Goal: Task Accomplishment & Management: Manage account settings

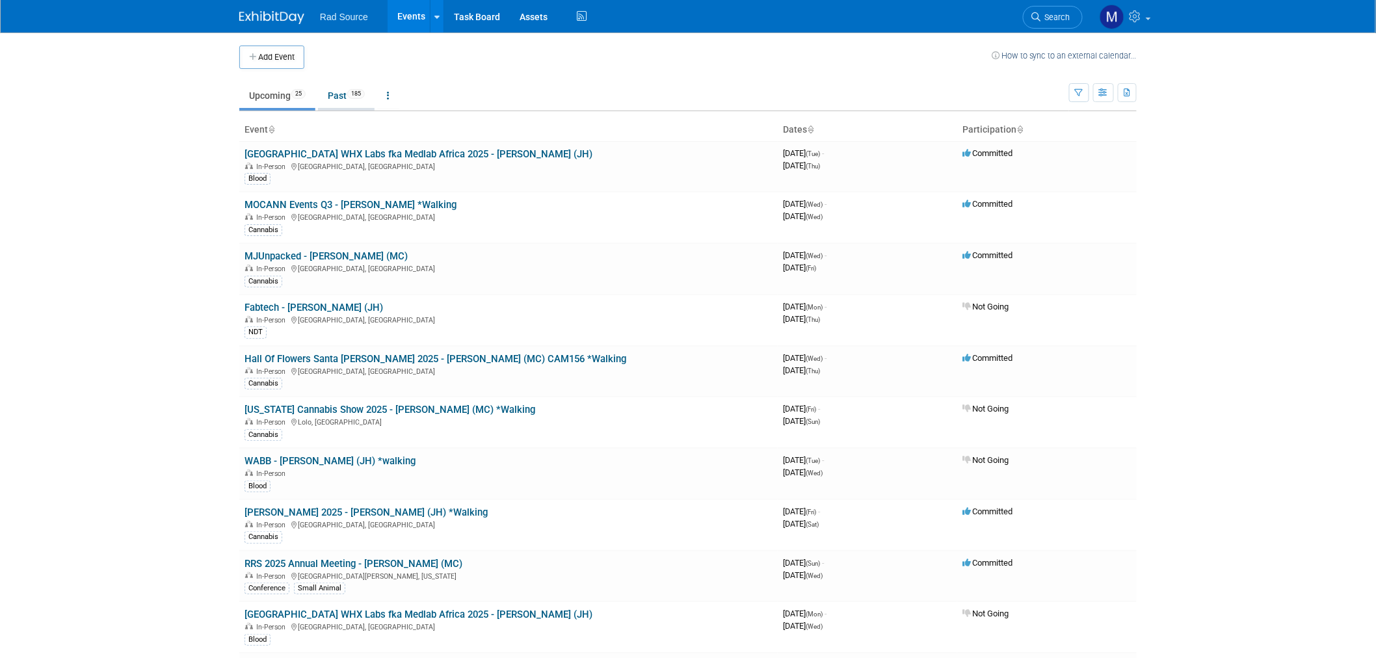
click at [330, 100] on link "Past 185" at bounding box center [346, 95] width 57 height 25
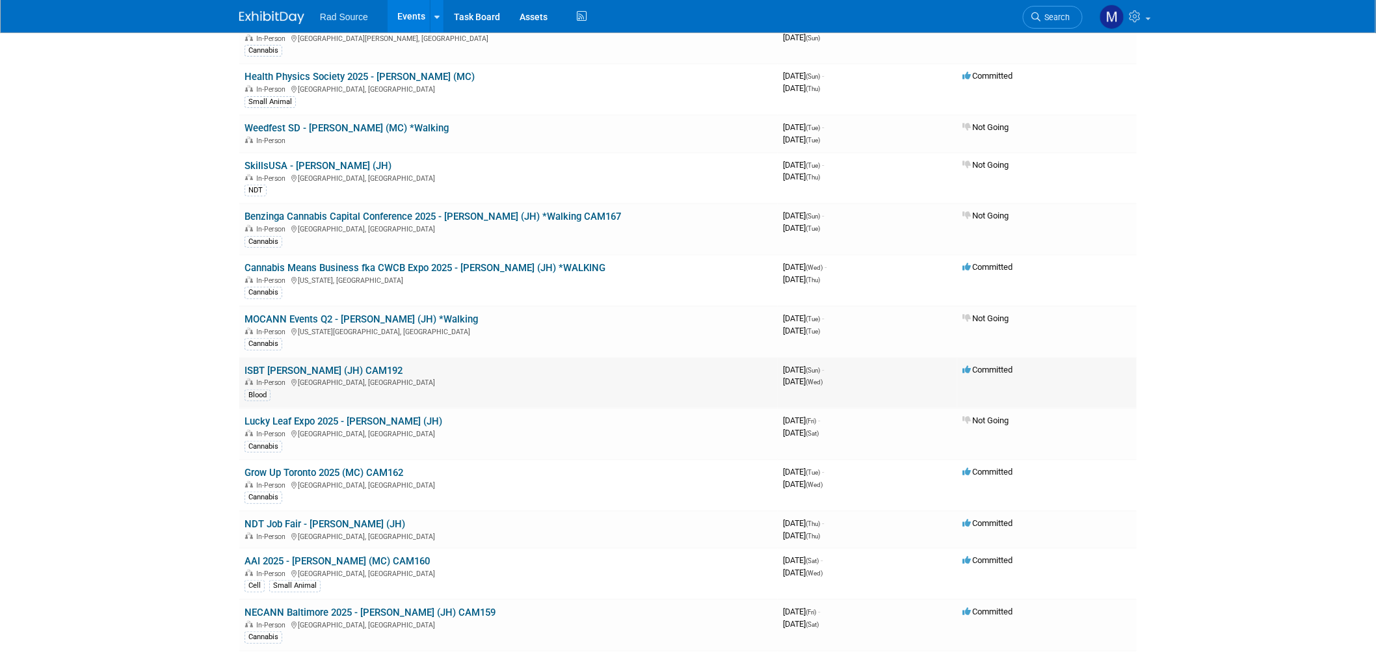
scroll to position [144, 0]
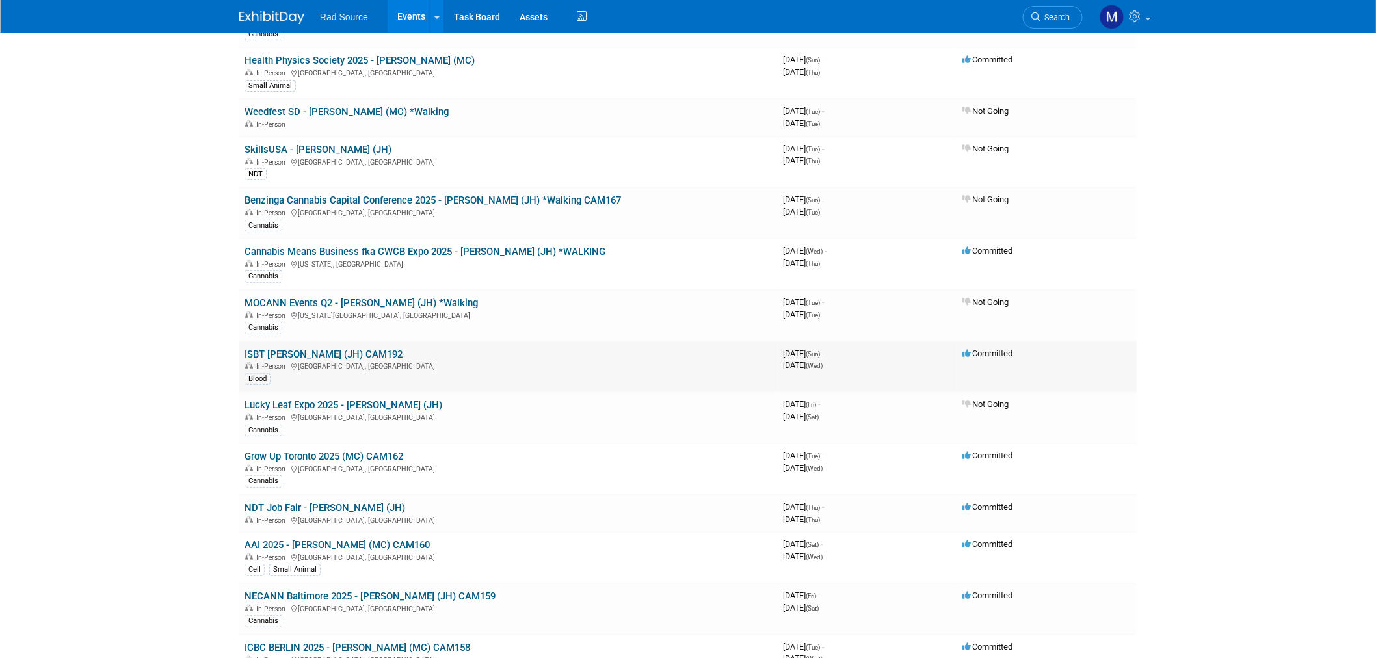
click at [349, 348] on link "ISBT [PERSON_NAME] (JH) CAM192" at bounding box center [323, 354] width 158 height 12
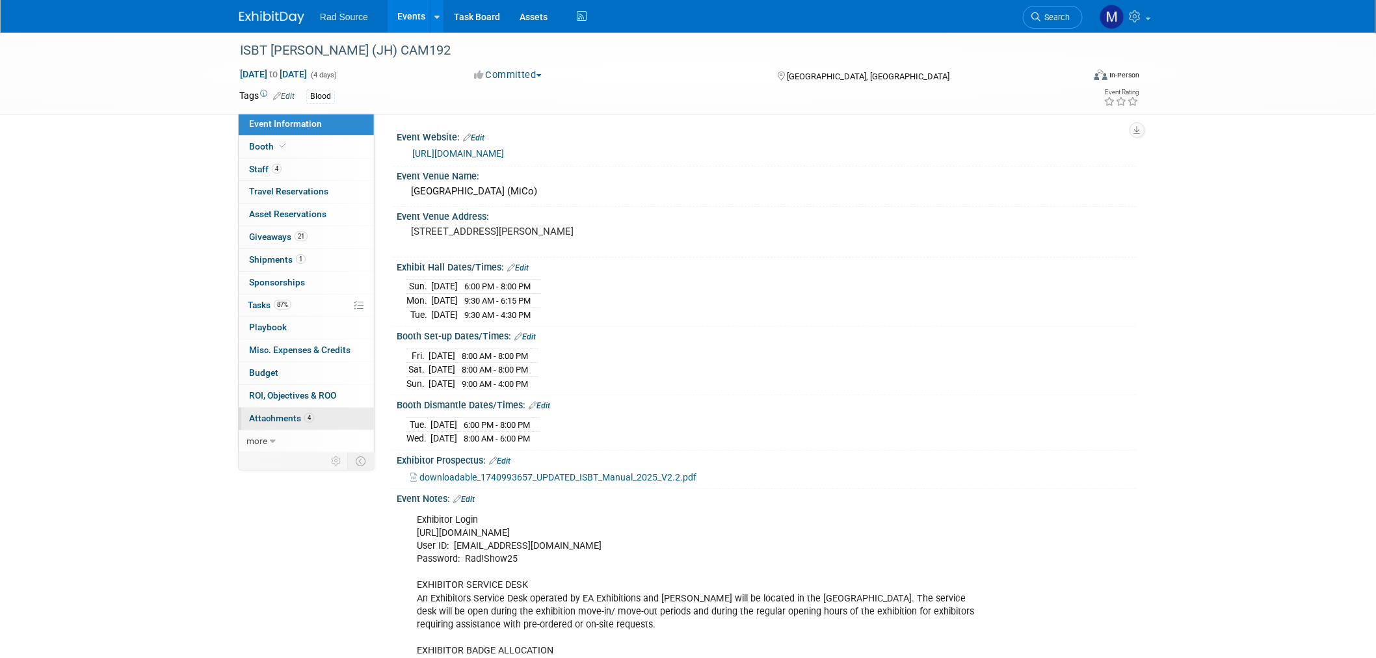
click at [321, 424] on link "4 Attachments 4" at bounding box center [306, 419] width 135 height 22
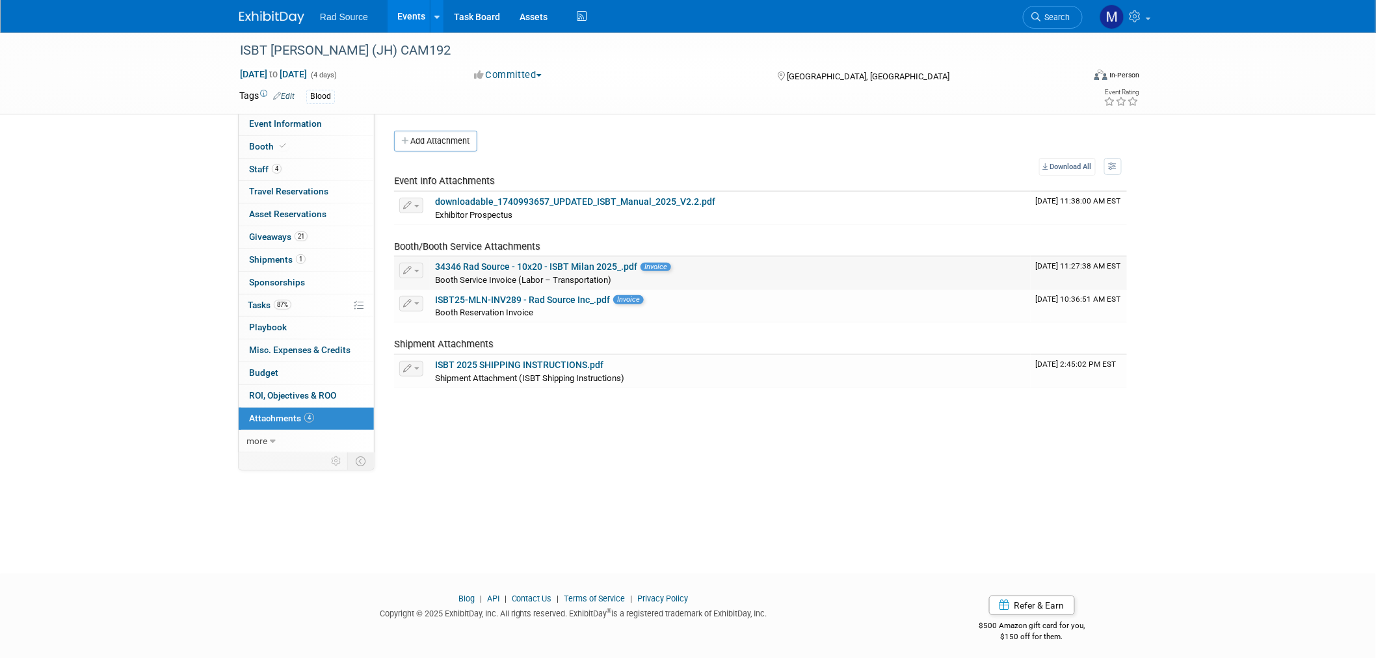
click at [549, 265] on link "34346 Rad Source - 10x20 - ISBT Milan 2025_.pdf" at bounding box center [536, 266] width 202 height 10
click at [314, 130] on link "Event Information" at bounding box center [306, 124] width 135 height 22
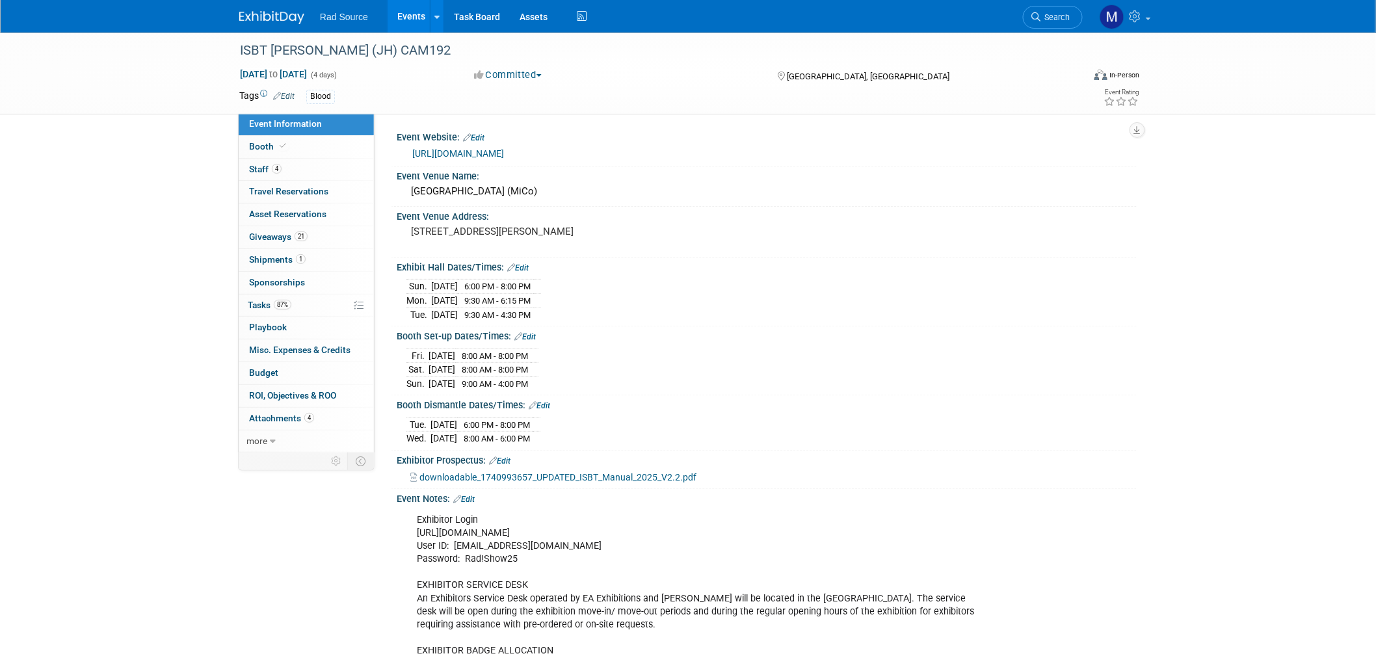
click at [297, 23] on img at bounding box center [271, 17] width 65 height 13
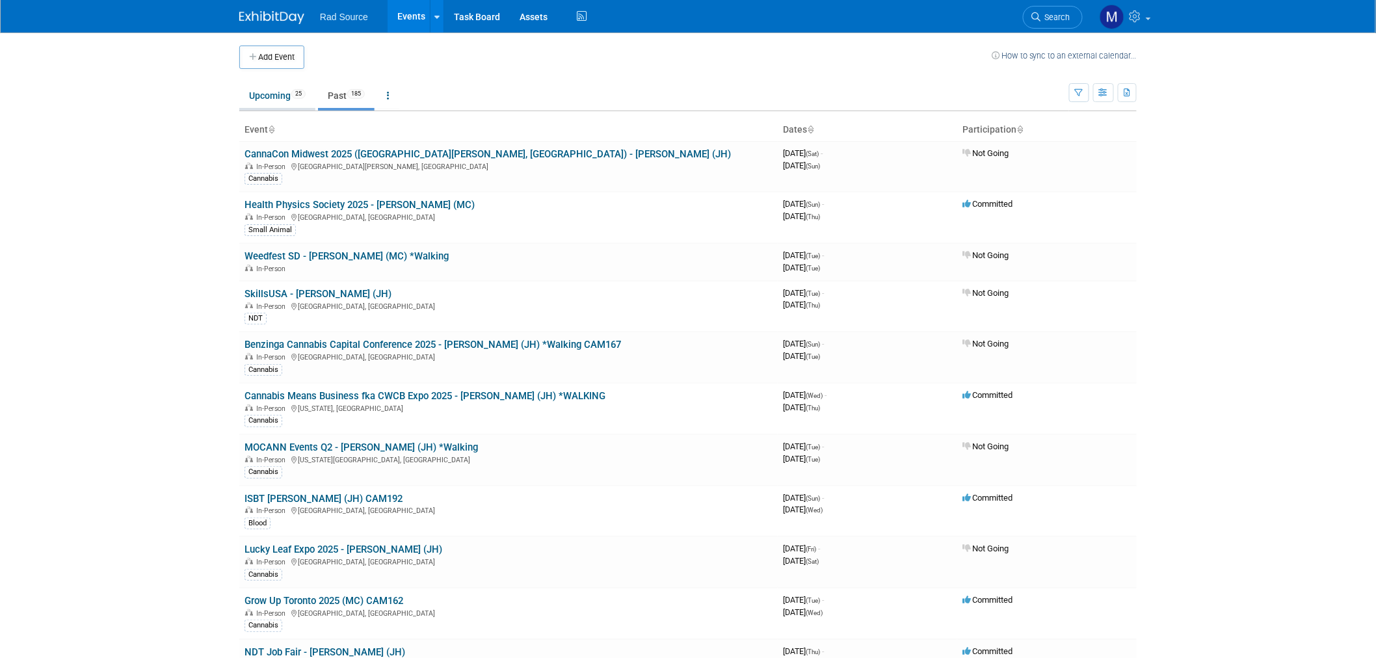
click at [275, 92] on link "Upcoming 25" at bounding box center [277, 95] width 76 height 25
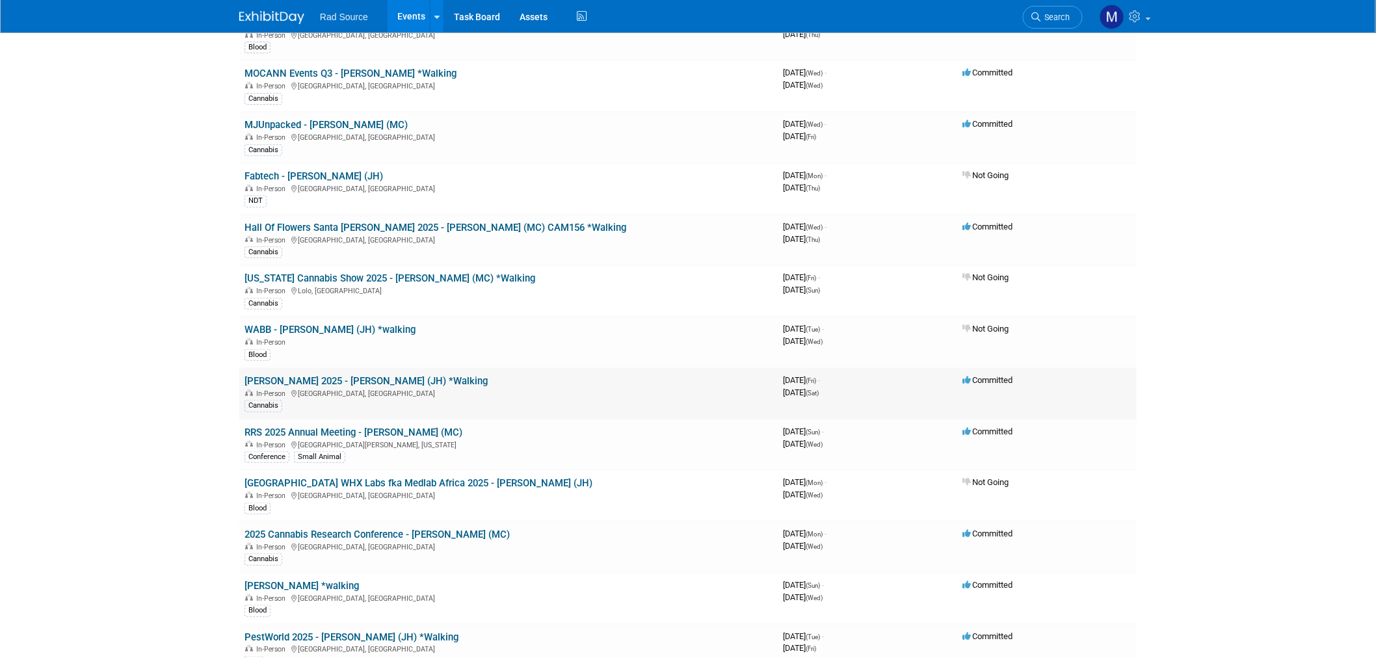
scroll to position [144, 0]
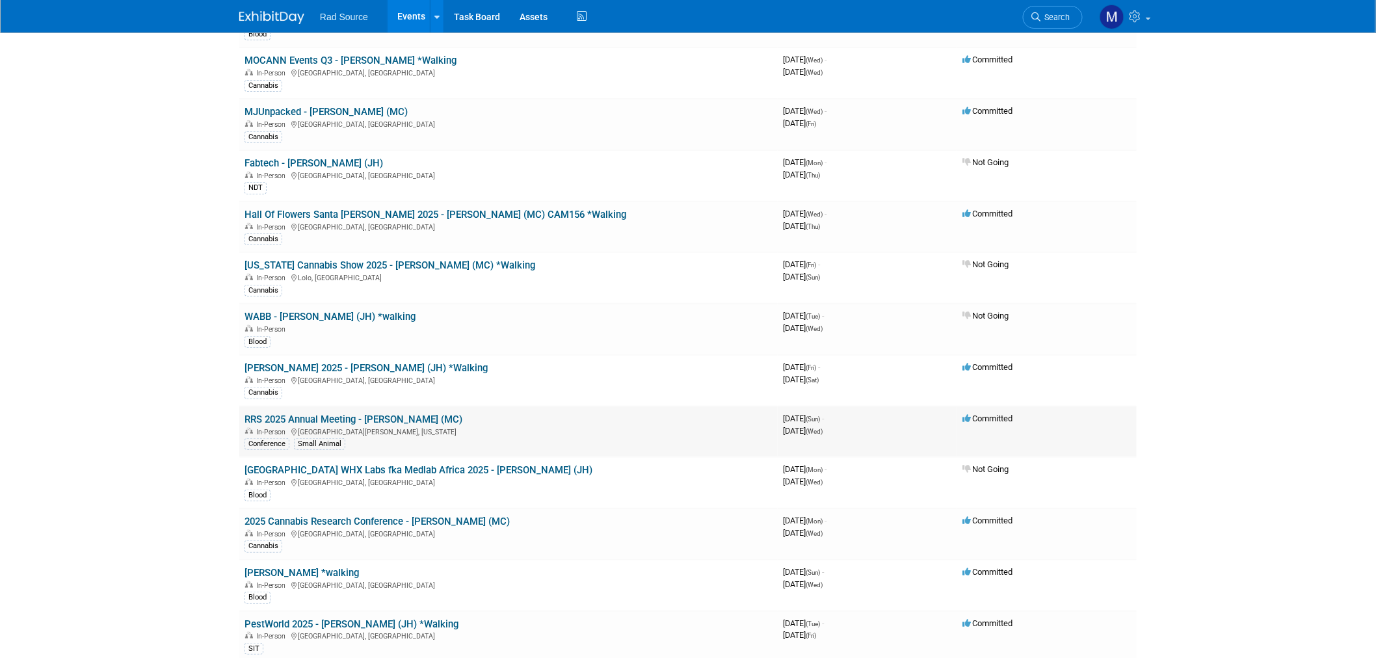
click at [405, 415] on link "RRS 2025 Annual Meeting - [PERSON_NAME] (MC)" at bounding box center [353, 419] width 218 height 12
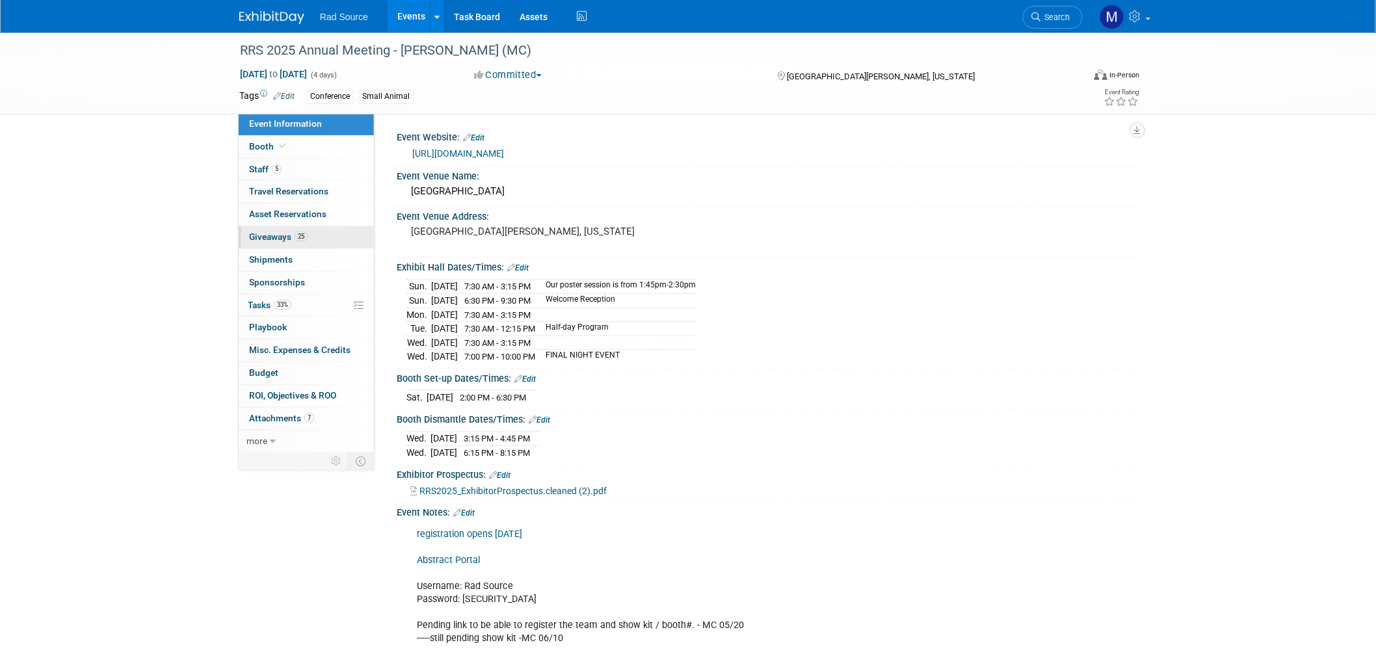
click at [287, 229] on link "25 Giveaways 25" at bounding box center [306, 237] width 135 height 22
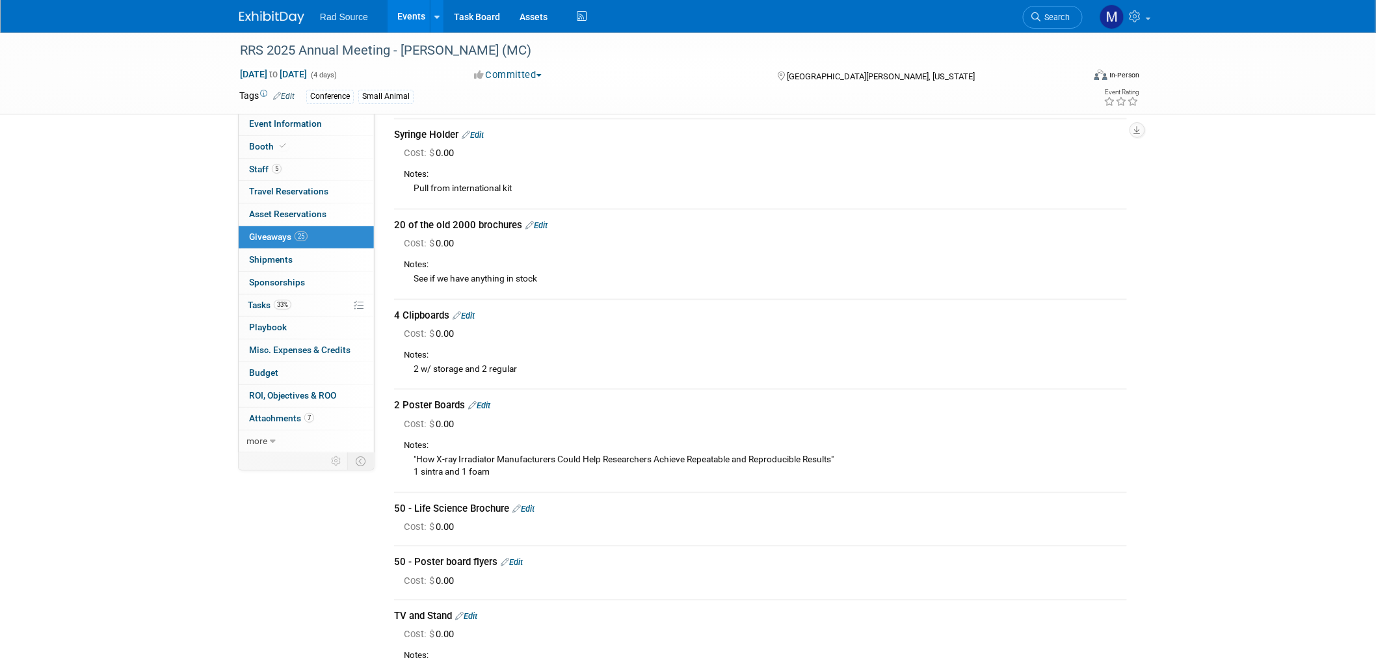
scroll to position [1083, 0]
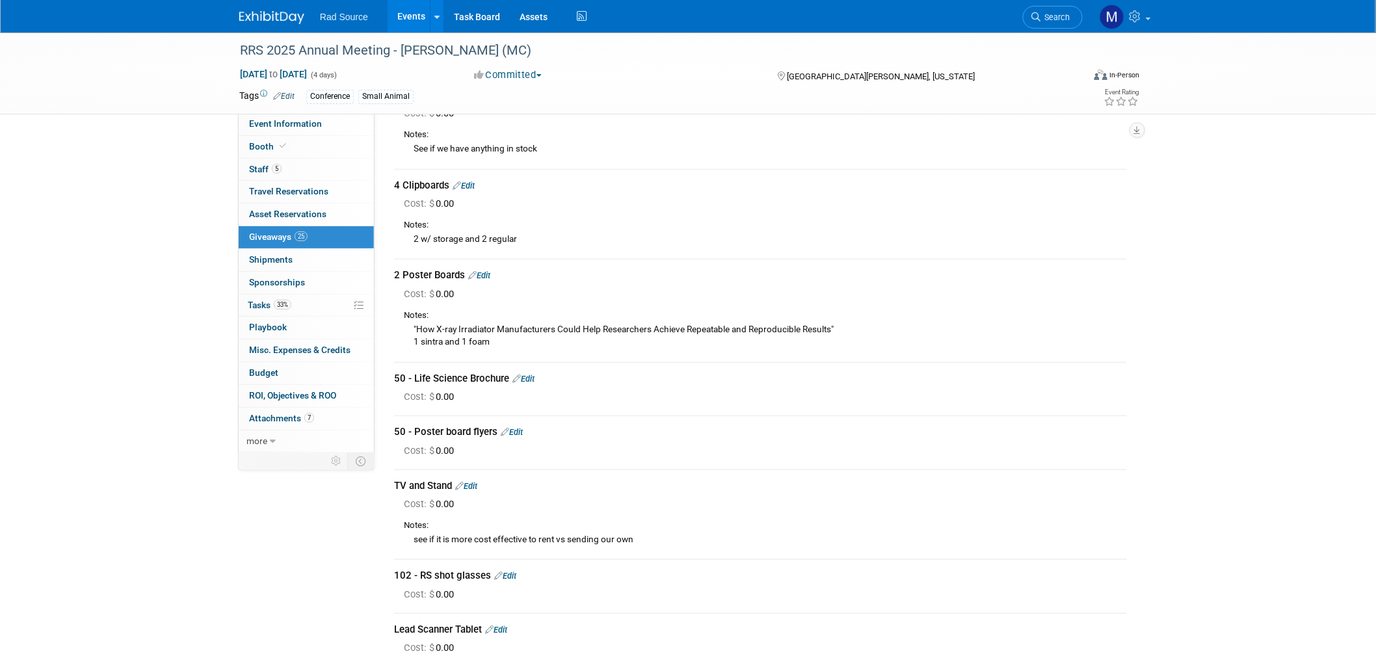
click at [505, 571] on link "Edit" at bounding box center [505, 576] width 22 height 10
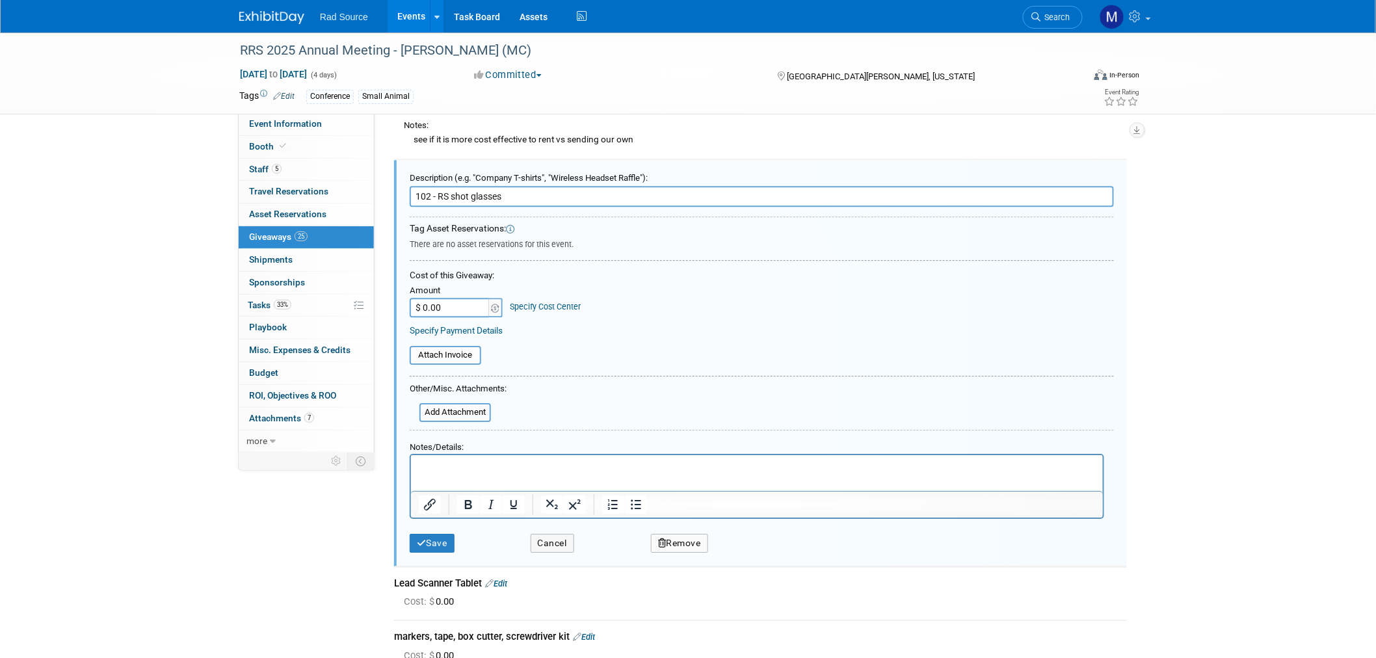
scroll to position [0, 0]
drag, startPoint x: 436, startPoint y: 177, endPoint x: 393, endPoint y: 180, distance: 42.3
click at [394, 180] on div "Description (e.g. "Company T-shirts", "Wireless Headset Raffle"): 102 - RS shot…" at bounding box center [760, 363] width 733 height 406
type input "RS shot glasses"
click at [443, 534] on button "Save" at bounding box center [432, 543] width 45 height 19
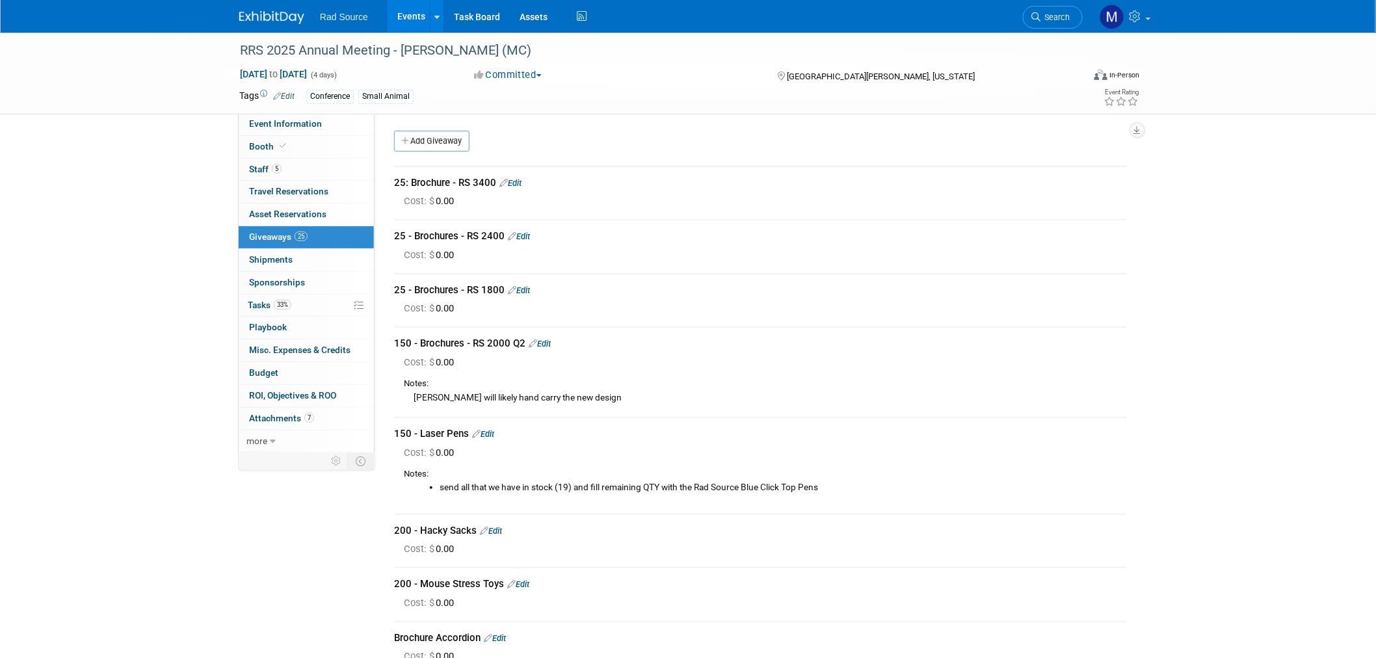
click at [548, 339] on link "Edit" at bounding box center [540, 344] width 22 height 10
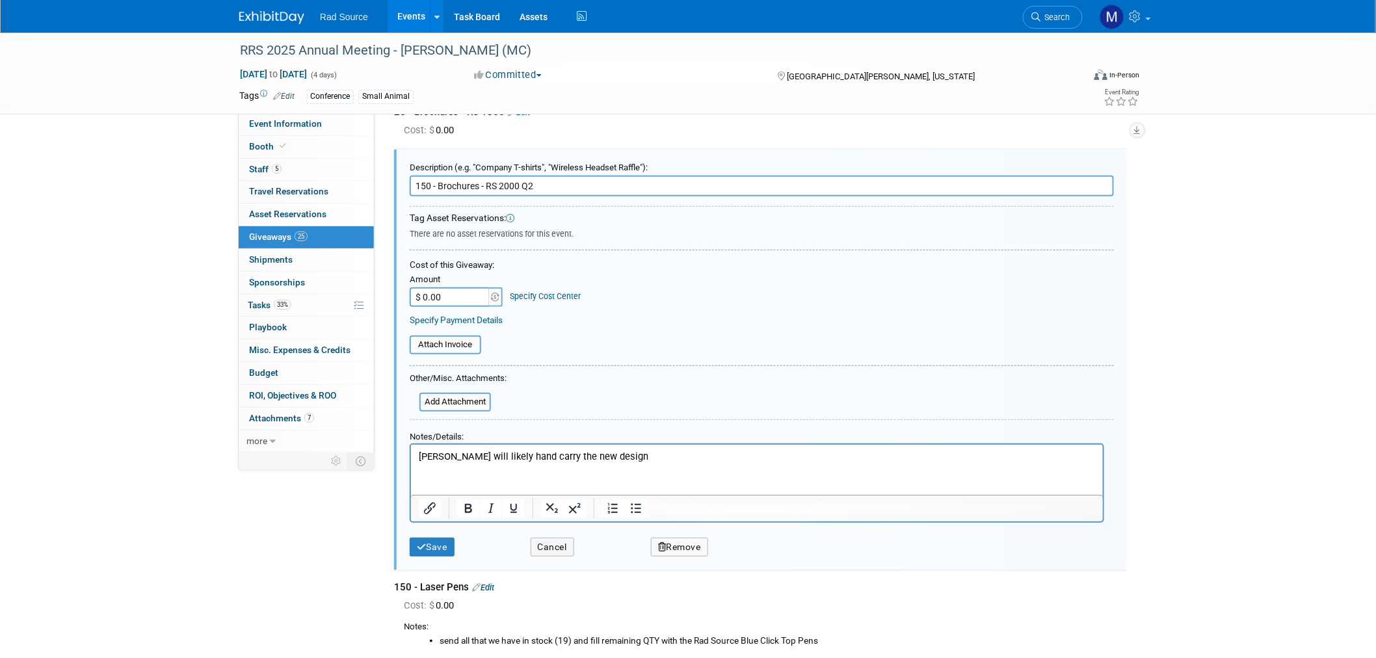
click at [684, 542] on button "Remove" at bounding box center [679, 547] width 57 height 19
click at [742, 554] on icon at bounding box center [744, 557] width 8 height 7
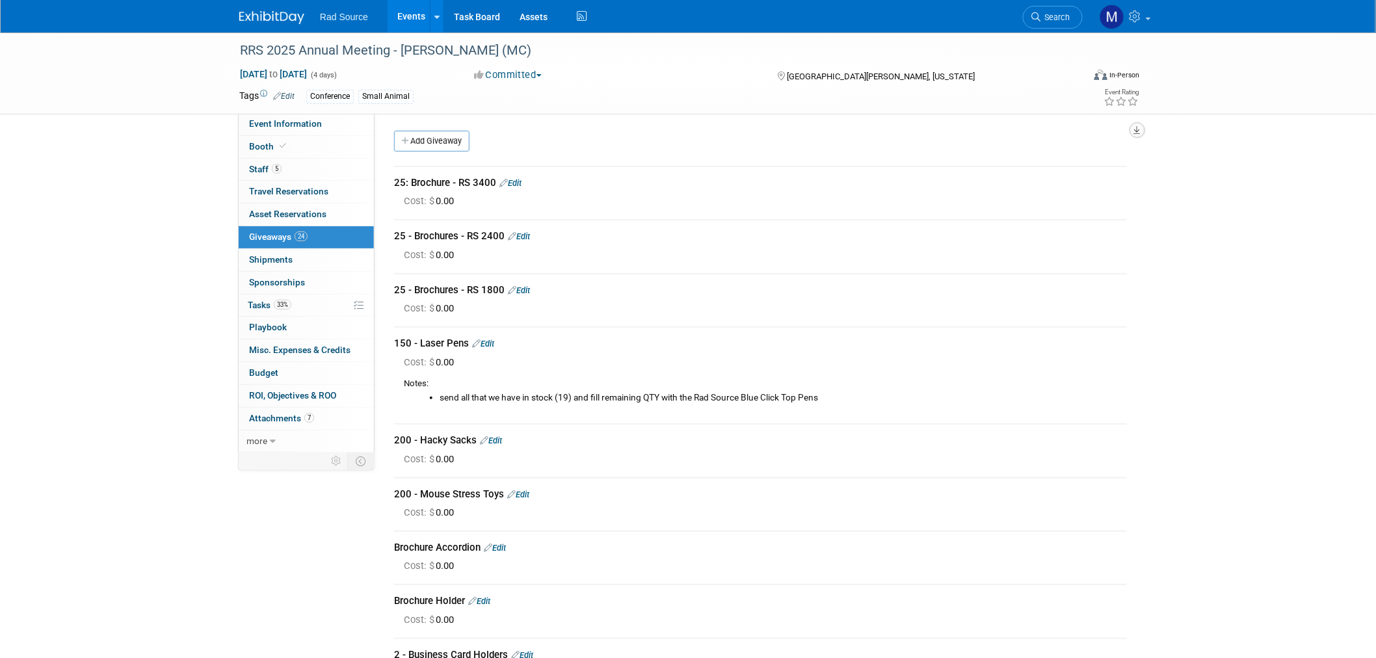
click at [1138, 135] on button "button" at bounding box center [1137, 130] width 16 height 16
click at [1054, 163] on link "Export tab to PDF" at bounding box center [1058, 168] width 151 height 18
click at [267, 20] on img at bounding box center [271, 17] width 65 height 13
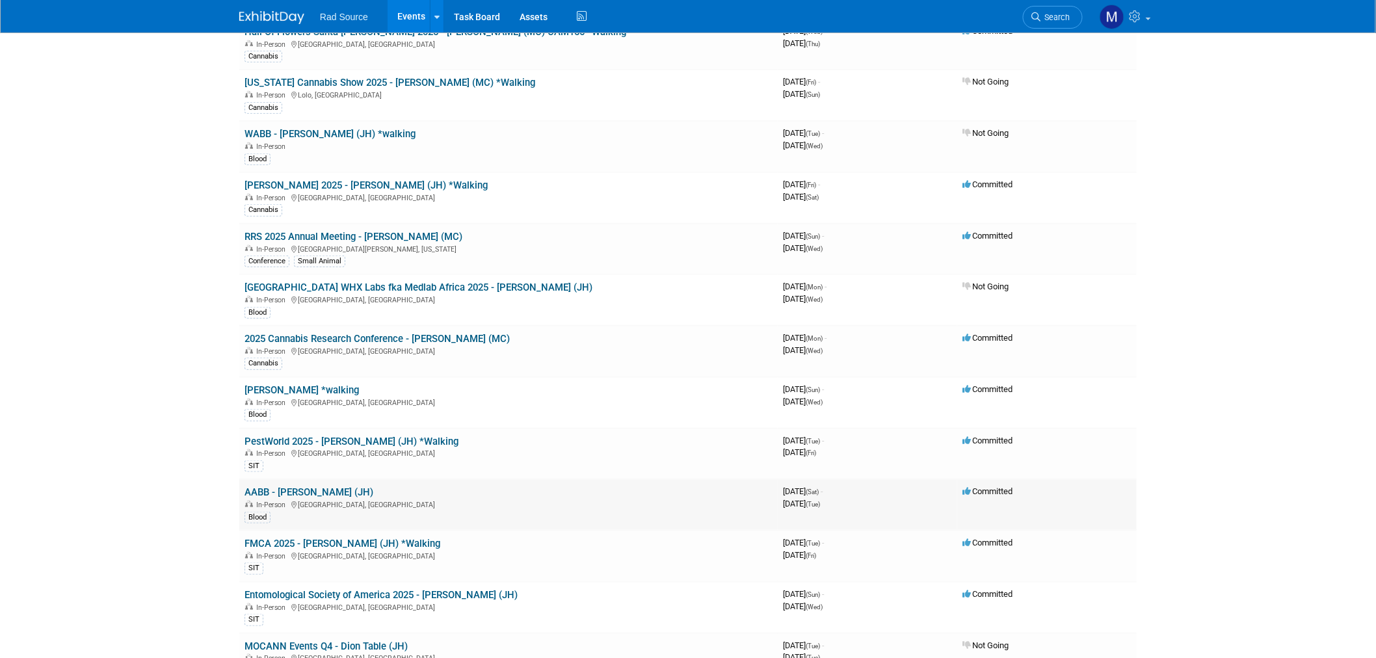
scroll to position [361, 0]
